Goal: Information Seeking & Learning: Learn about a topic

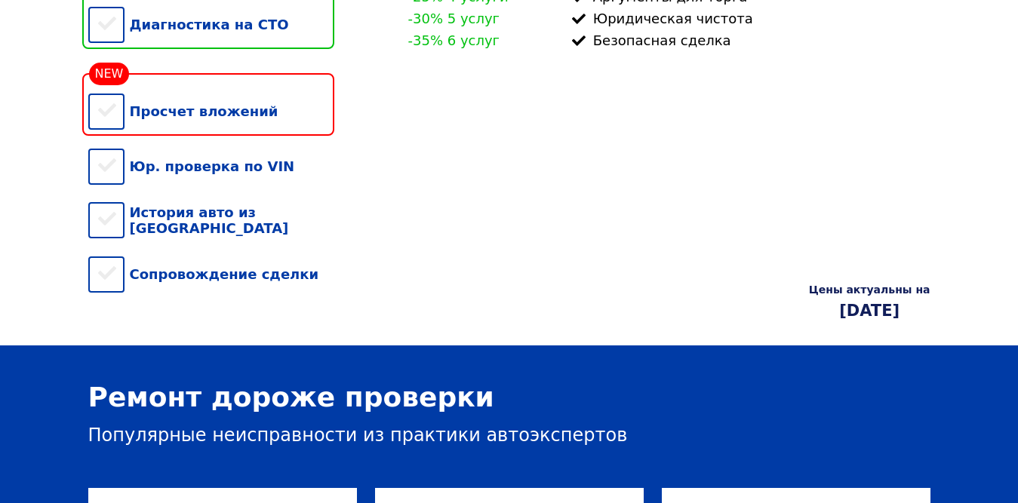
scroll to position [226, 0]
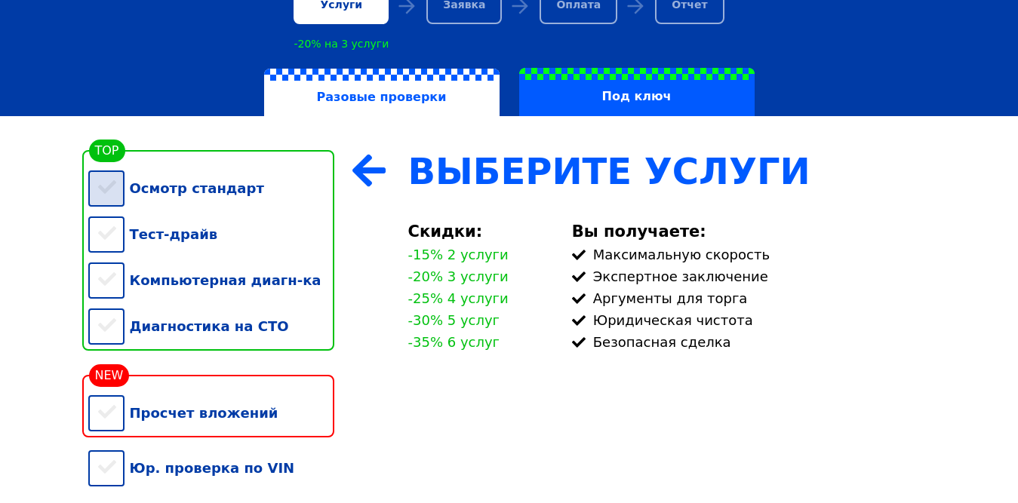
click at [104, 186] on div "Осмотр стандарт" at bounding box center [211, 188] width 246 height 46
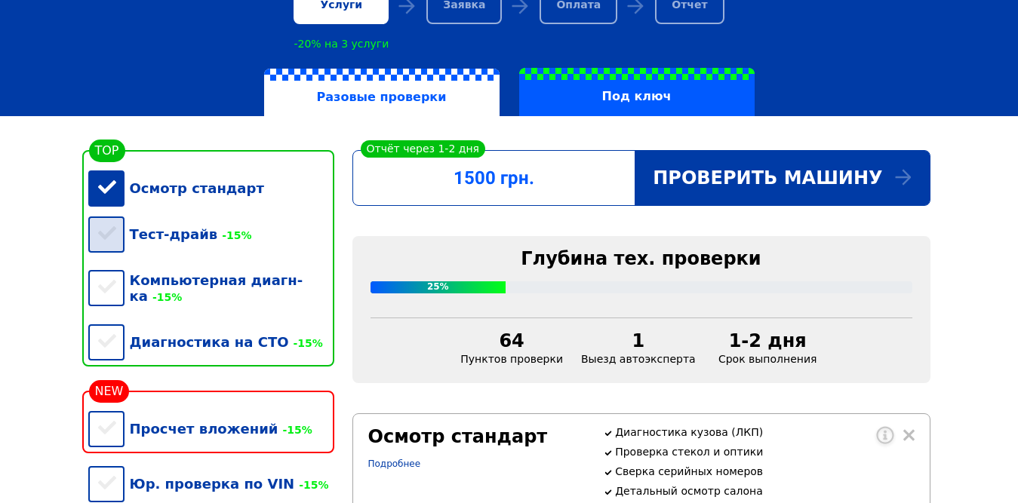
click at [111, 240] on div "Тест-драйв -15%" at bounding box center [211, 234] width 246 height 46
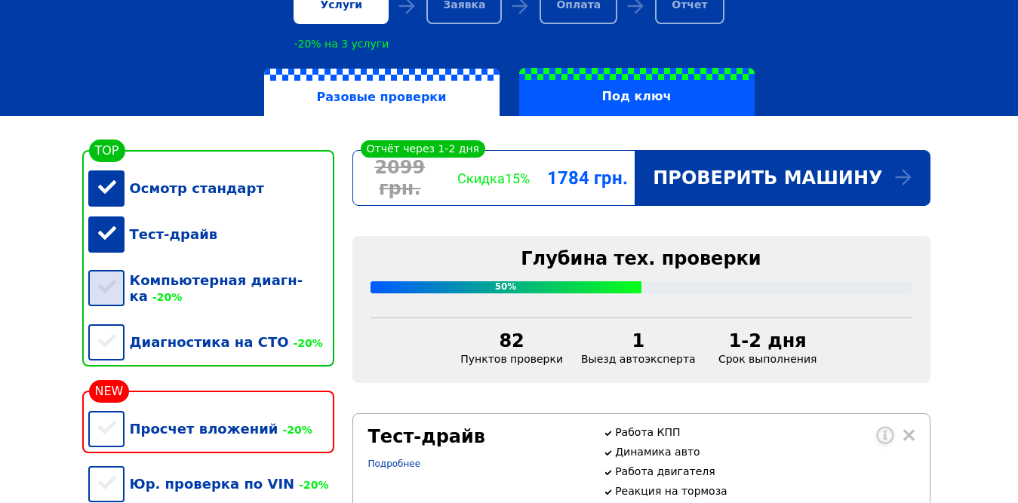
click at [105, 290] on div "Компьютерная диагн-ка -20%" at bounding box center [211, 288] width 246 height 62
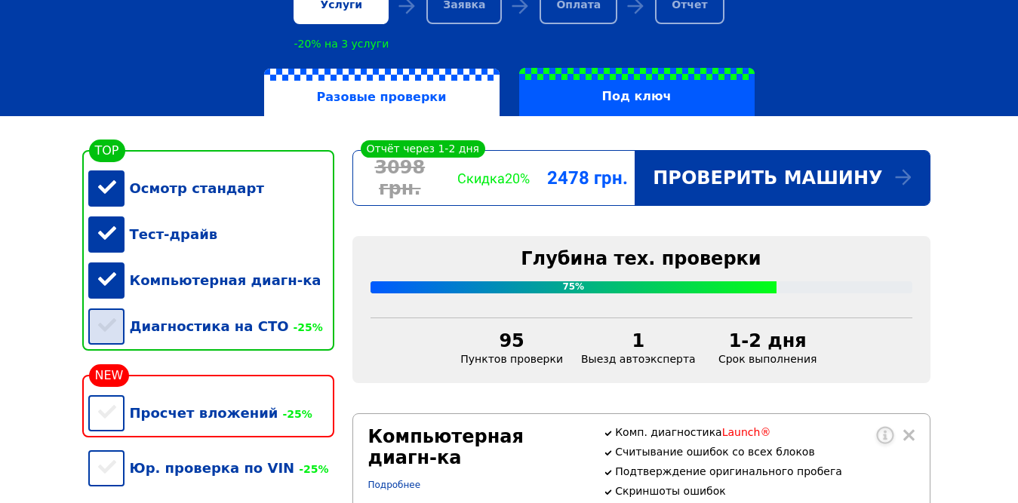
click at [103, 334] on div "Диагностика на СТО -25%" at bounding box center [211, 326] width 246 height 46
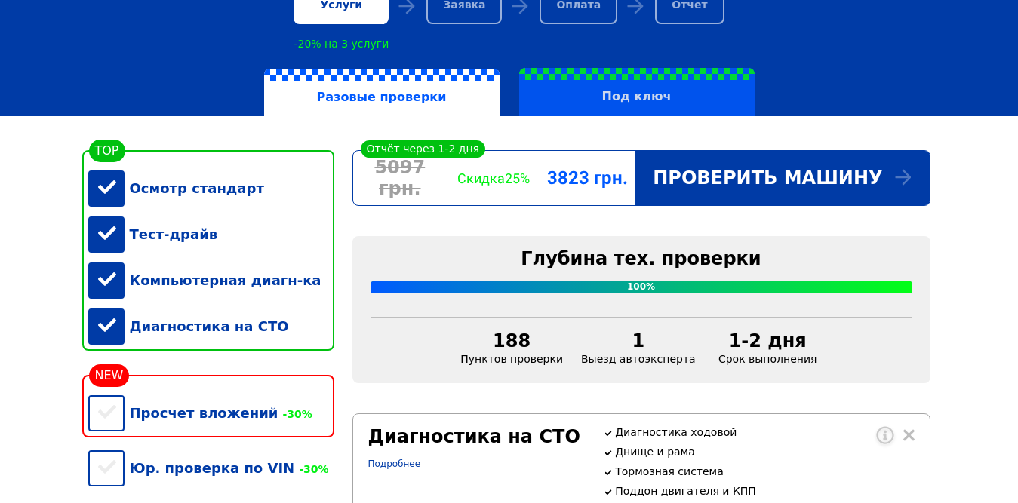
click at [634, 97] on label "Под ключ" at bounding box center [636, 92] width 235 height 48
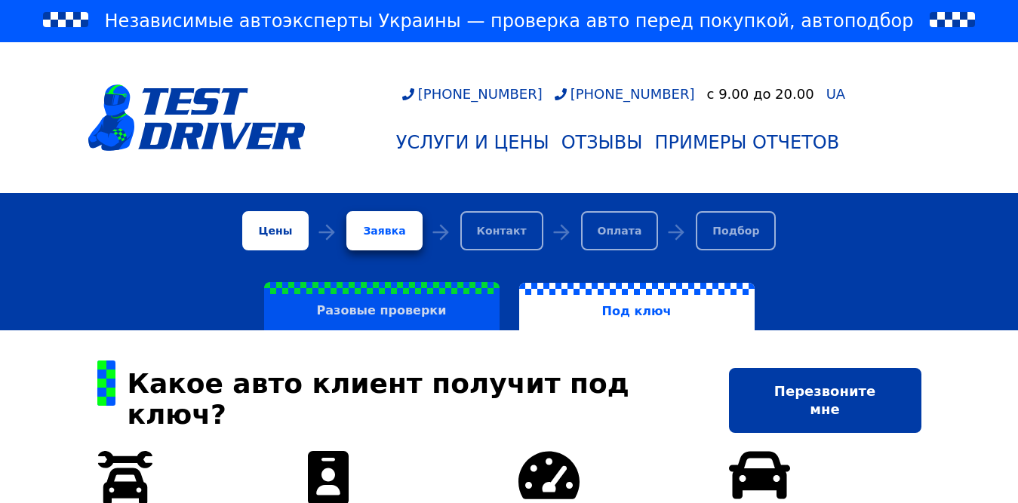
click at [375, 311] on label "Разовые проверки" at bounding box center [381, 306] width 235 height 48
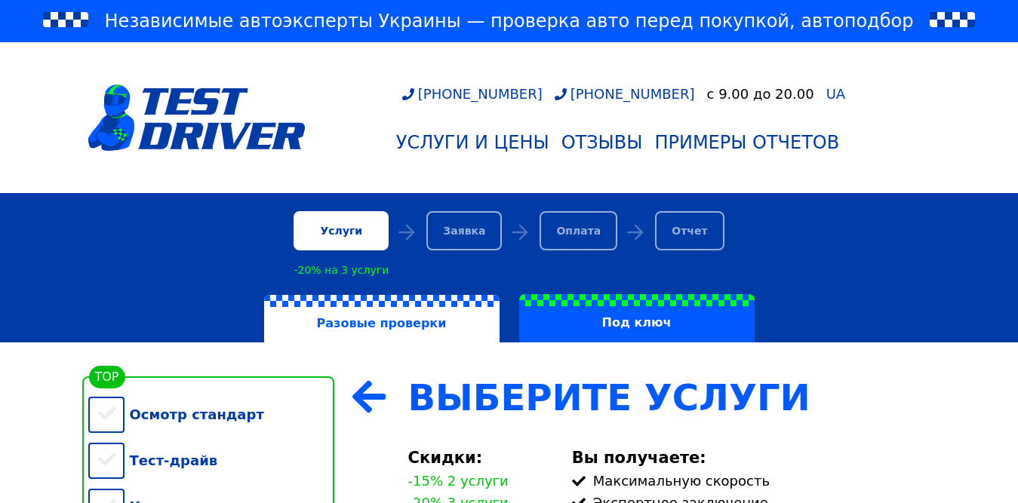
scroll to position [302, 0]
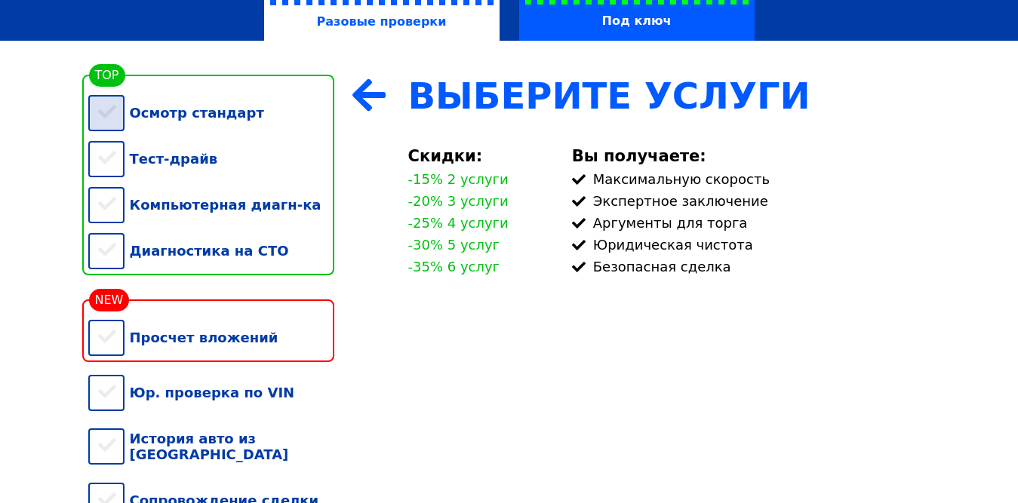
click at [177, 119] on div "Осмотр стандарт" at bounding box center [211, 113] width 246 height 46
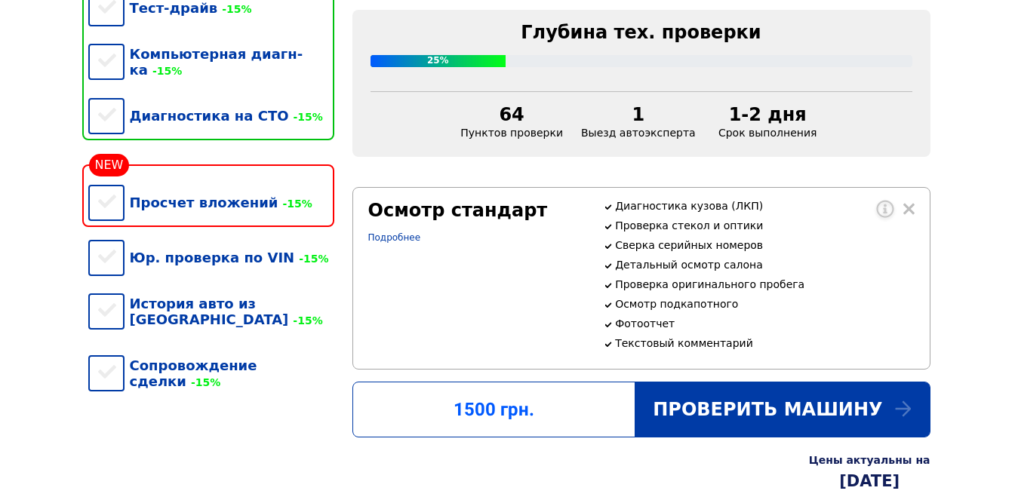
scroll to position [377, 0]
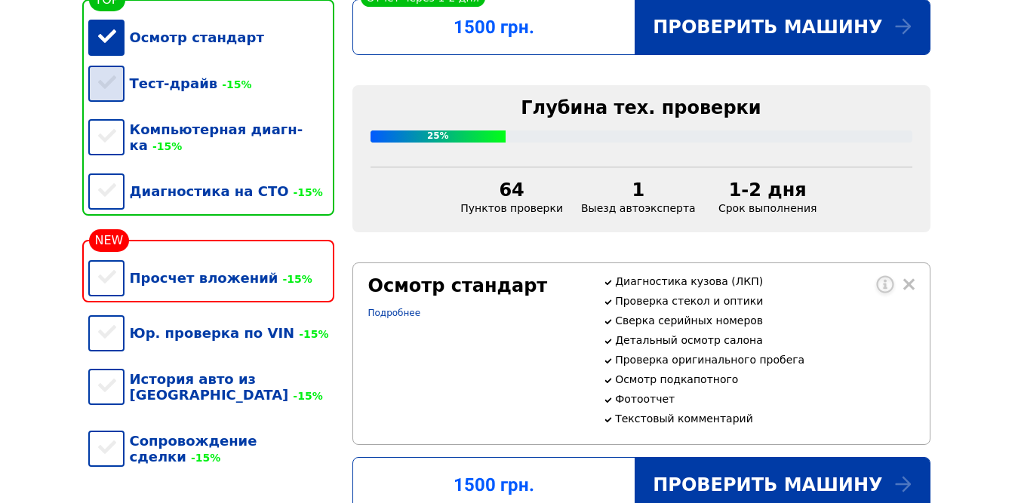
click at [145, 88] on div "Тест-драйв -15%" at bounding box center [211, 83] width 246 height 46
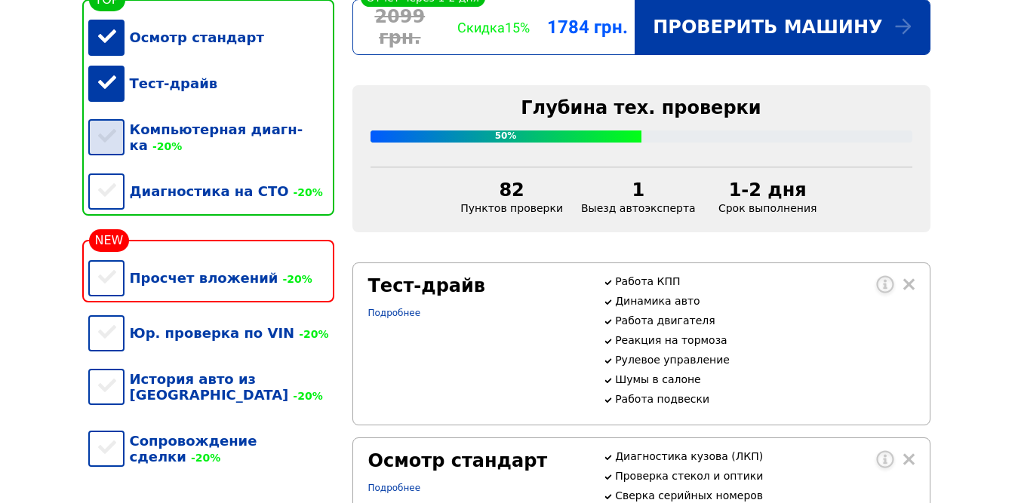
click at [147, 128] on div "Компьютерная диагн-ка -20%" at bounding box center [211, 137] width 246 height 62
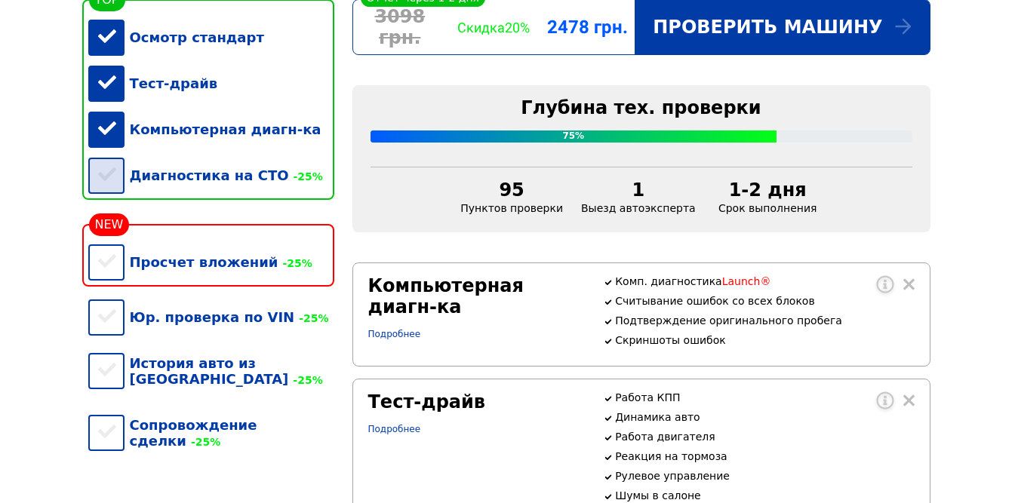
click at [154, 181] on div "Диагностика на СТО -25%" at bounding box center [211, 175] width 246 height 46
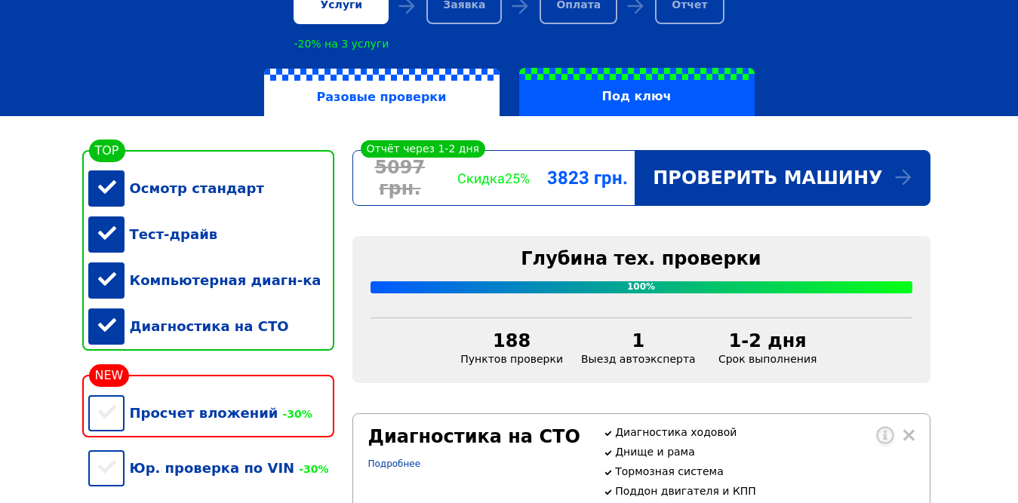
scroll to position [151, 0]
